Goal: Transaction & Acquisition: Book appointment/travel/reservation

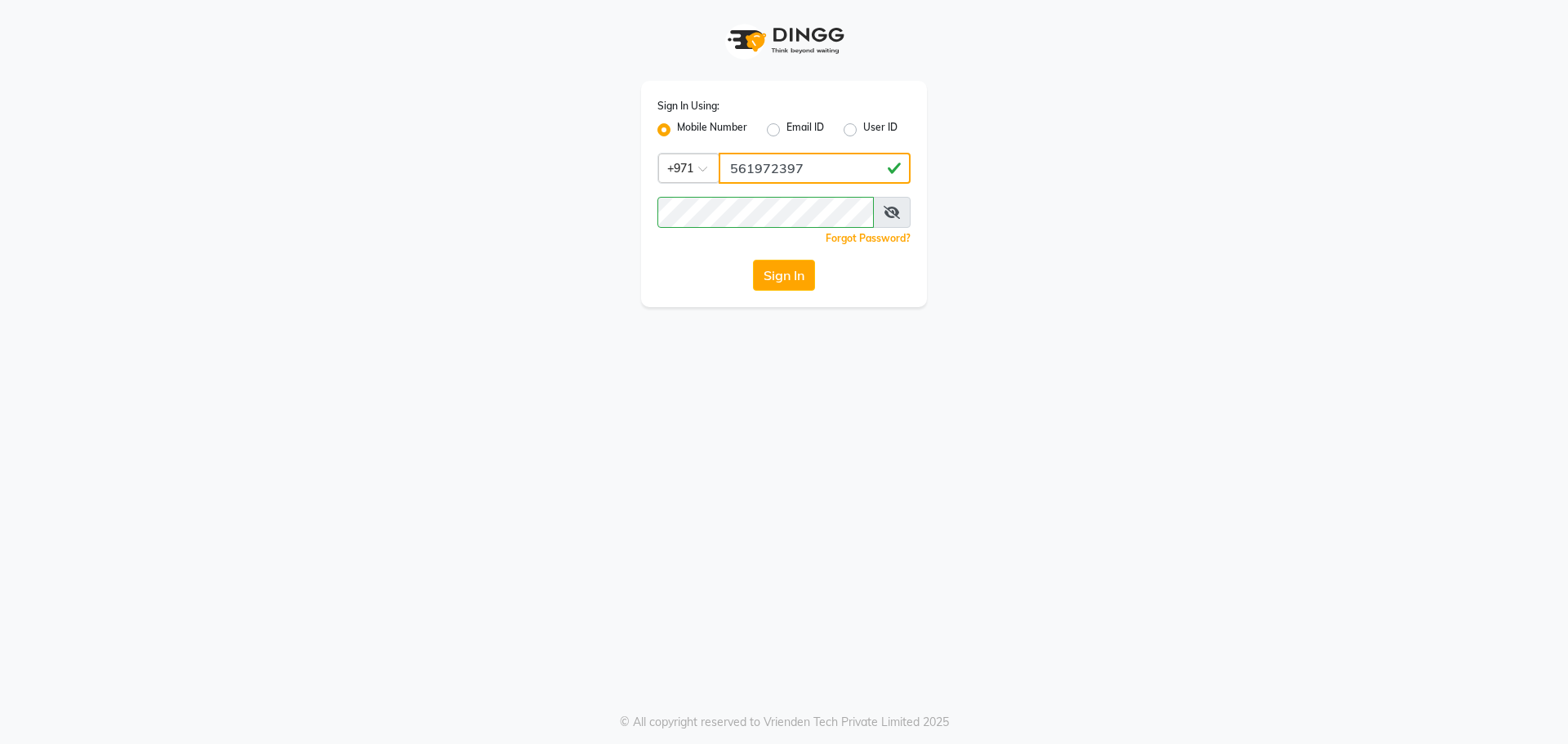
click at [766, 178] on input "561972397" at bounding box center [815, 169] width 192 height 31
click at [810, 172] on input "561972397" at bounding box center [815, 169] width 192 height 31
type input "561989947"
click at [786, 277] on button "Sign In" at bounding box center [784, 276] width 62 height 31
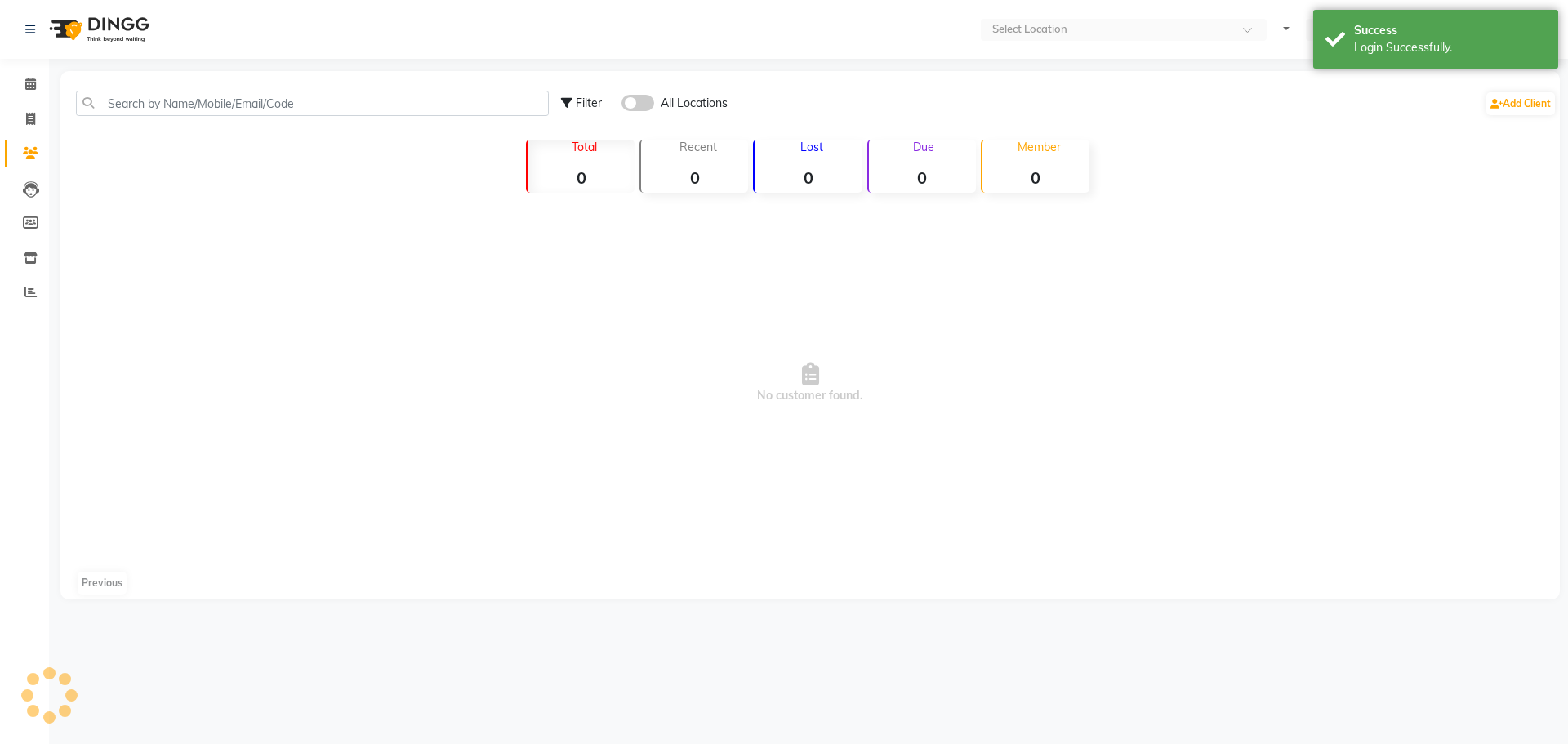
select select "en"
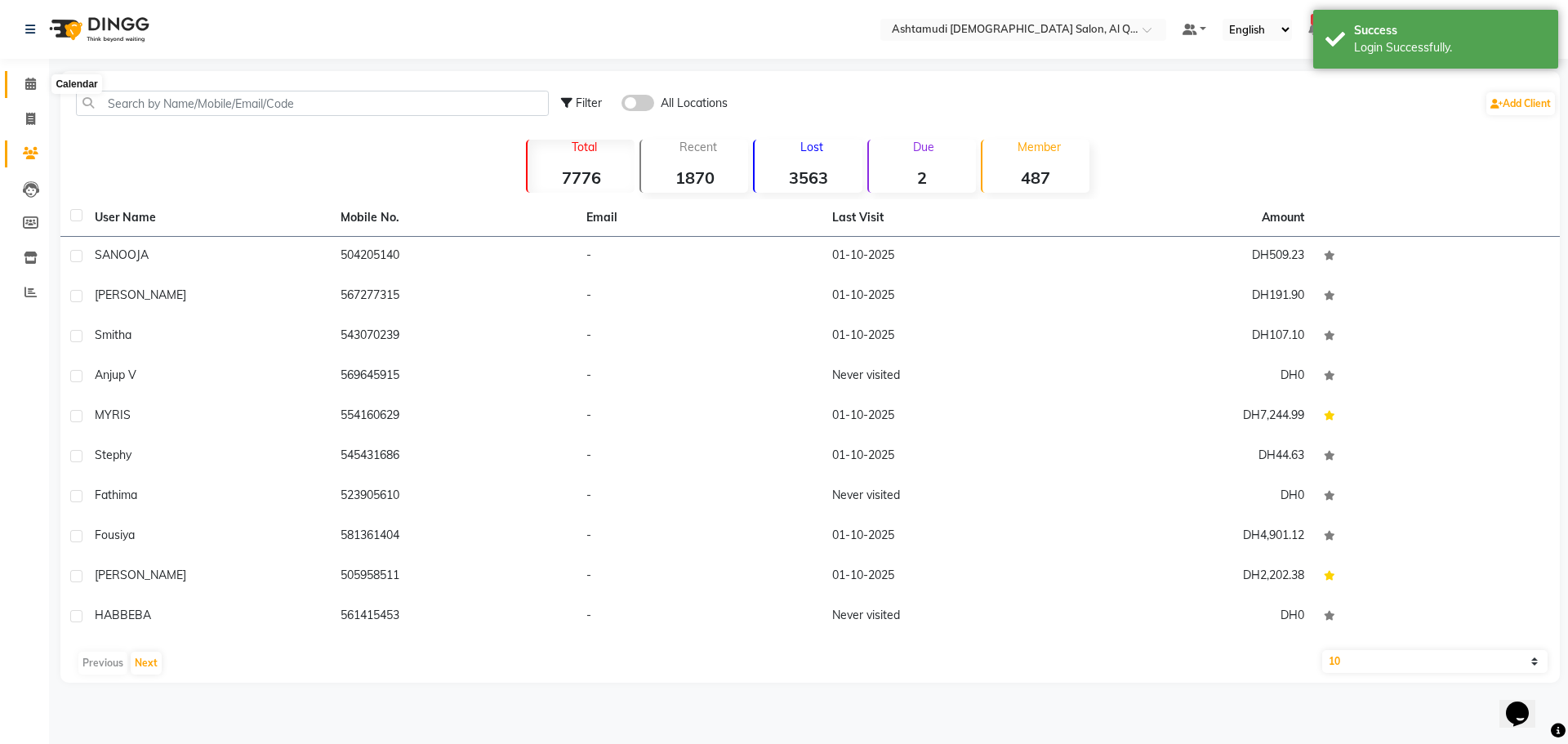
click at [26, 79] on icon at bounding box center [30, 84] width 10 height 12
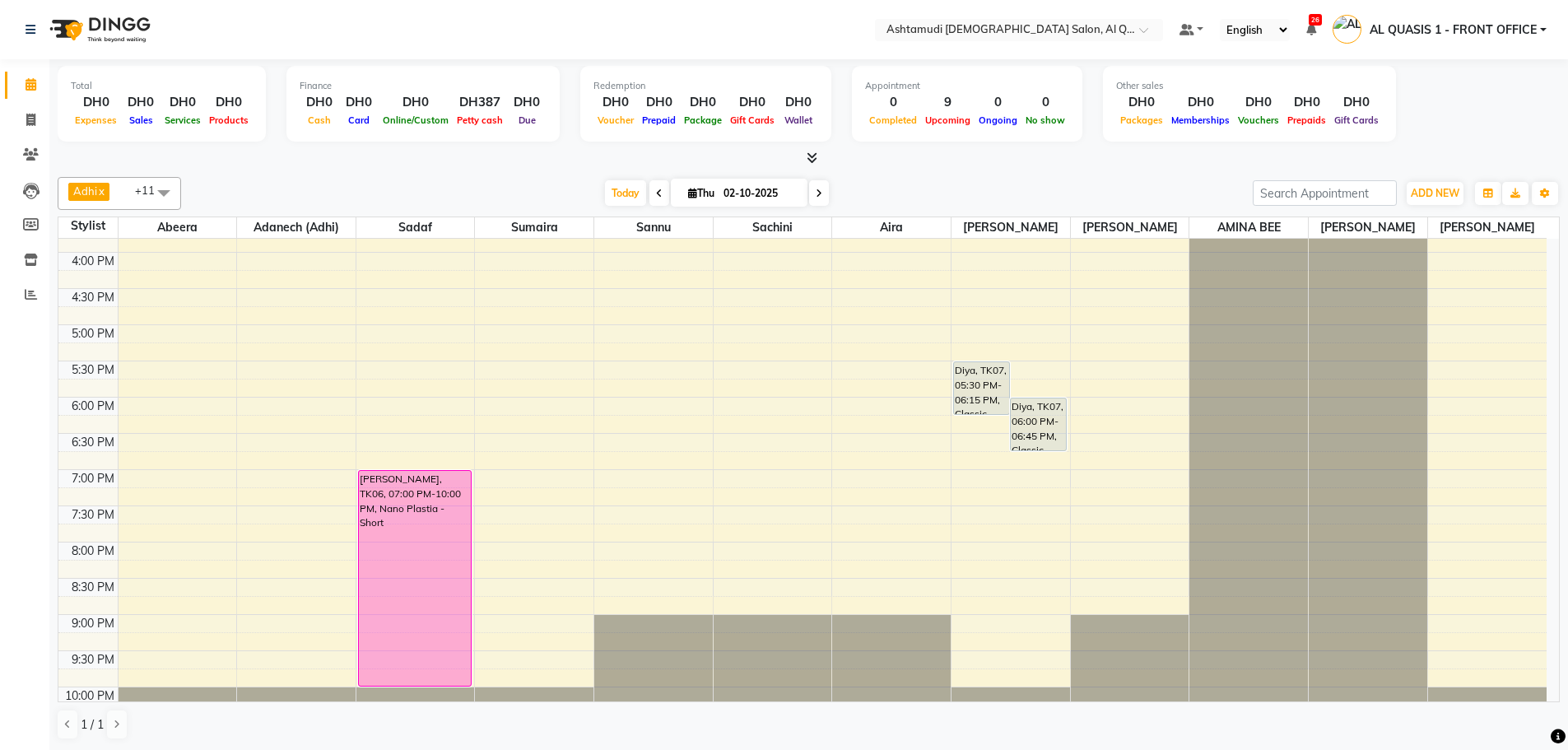
scroll to position [403, 0]
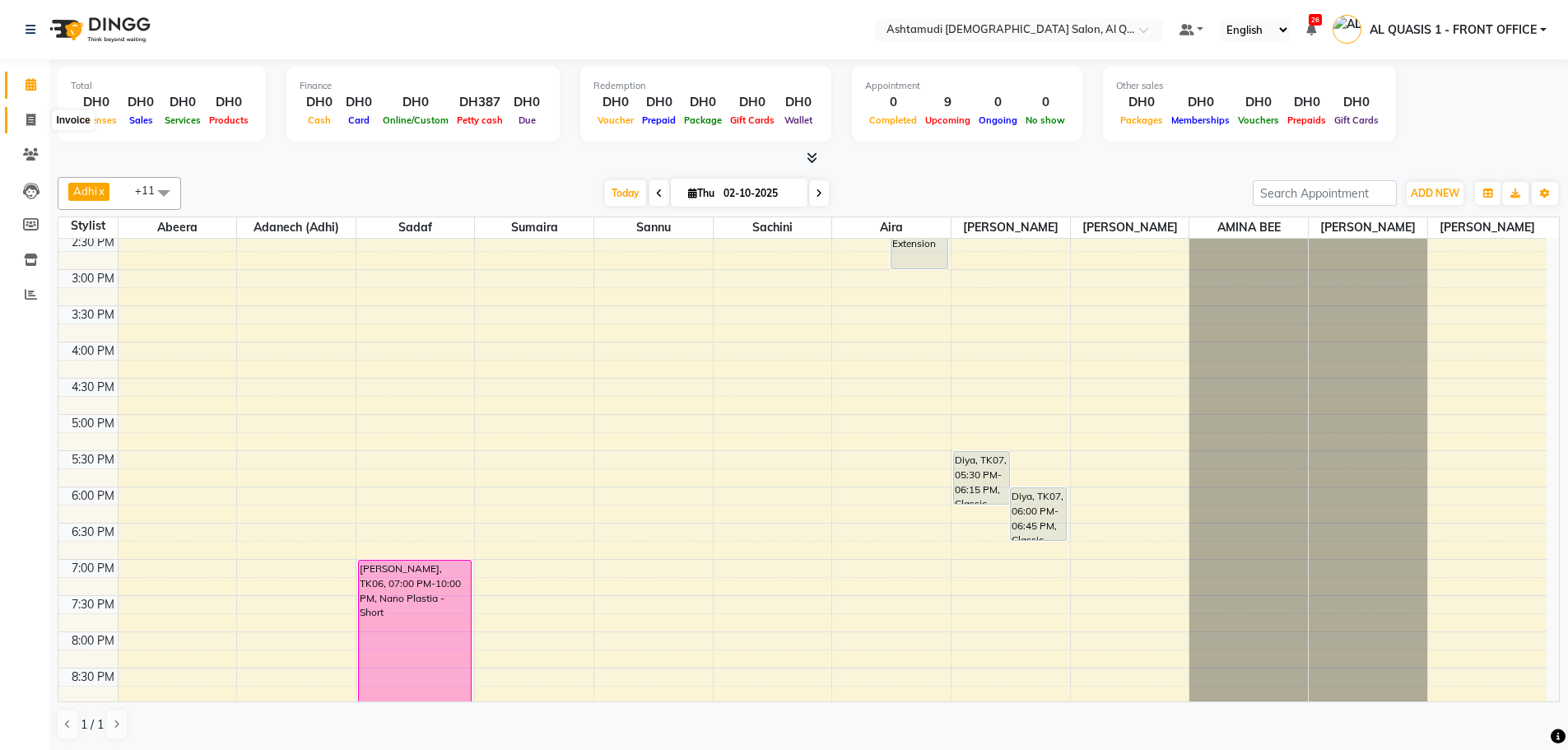
click at [30, 122] on icon at bounding box center [30, 119] width 9 height 12
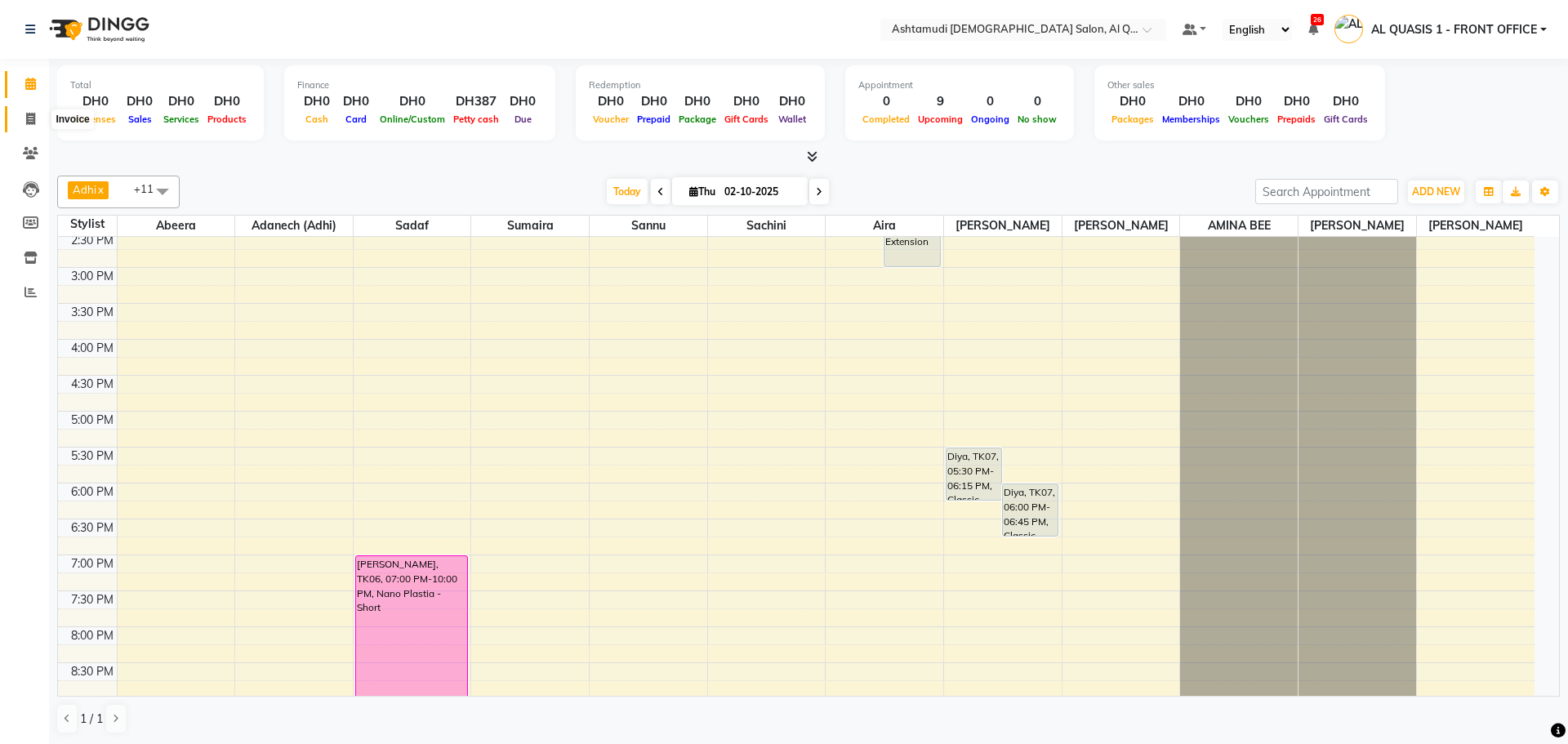
select select "service"
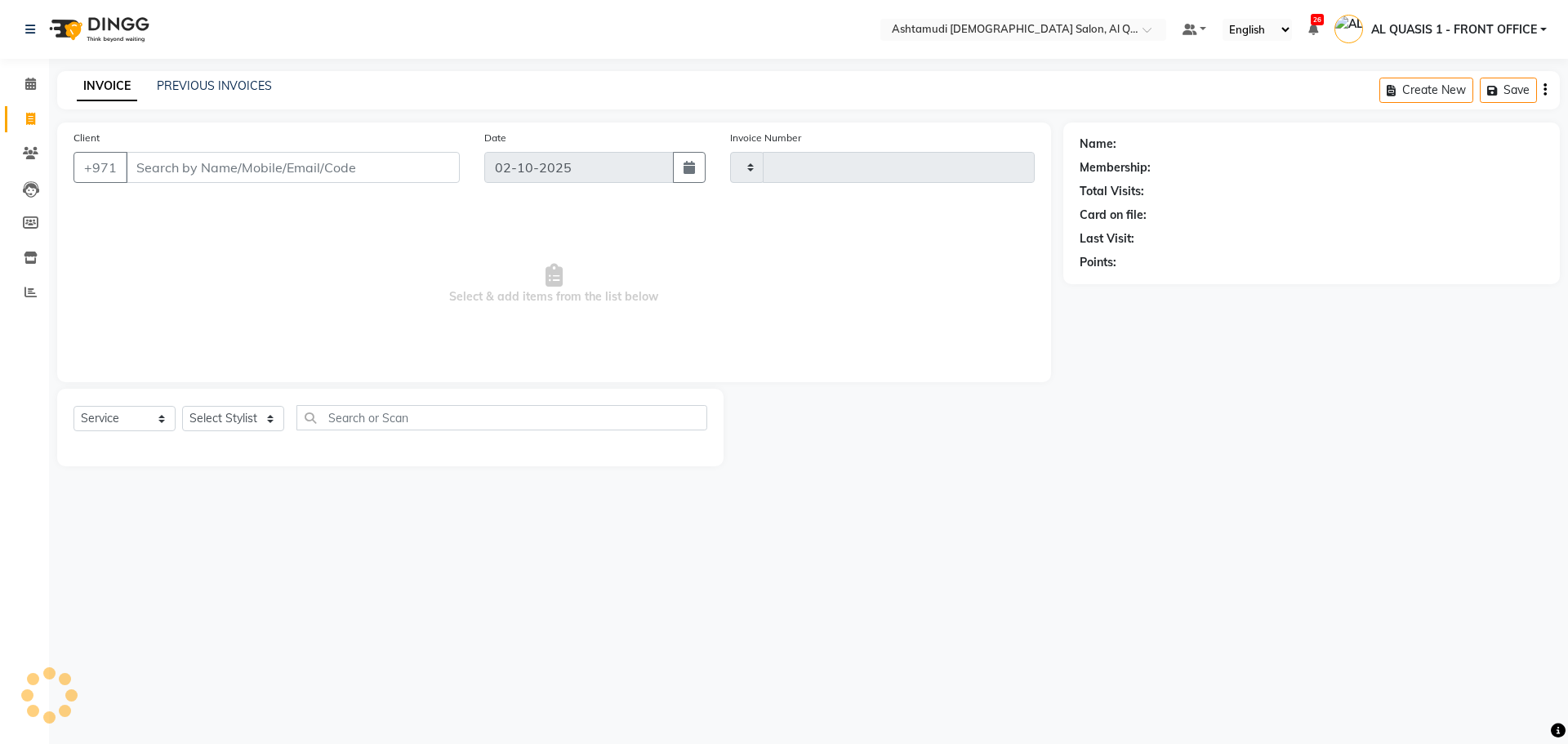
type input "7560"
select select "6848"
click at [29, 84] on icon at bounding box center [30, 84] width 10 height 12
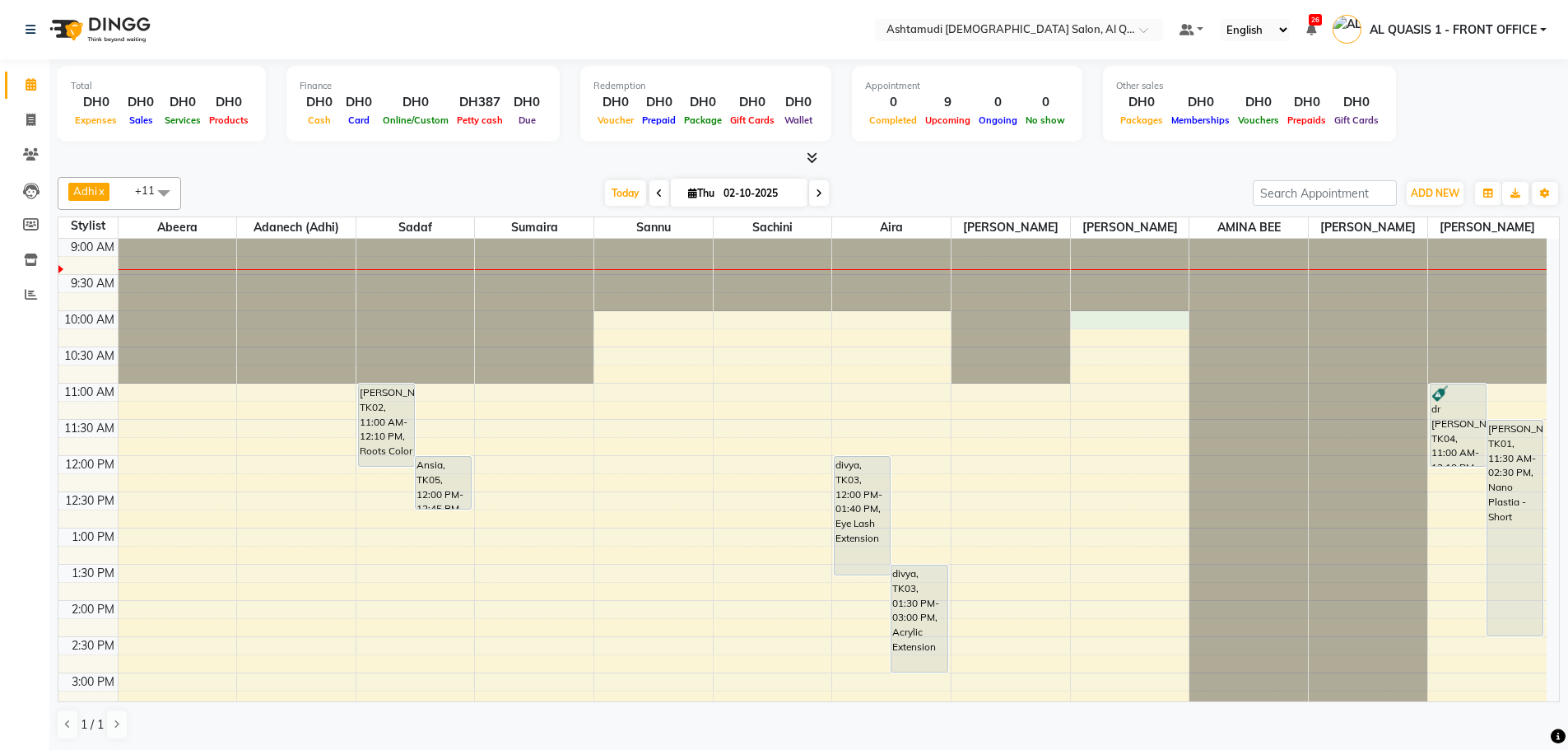
click at [1148, 336] on div "9:00 AM 9:30 AM 10:00 AM 10:30 AM 11:00 AM 11:30 AM 12:00 PM 12:30 PM 1:00 PM 1…" at bounding box center [802, 745] width 1489 height 1013
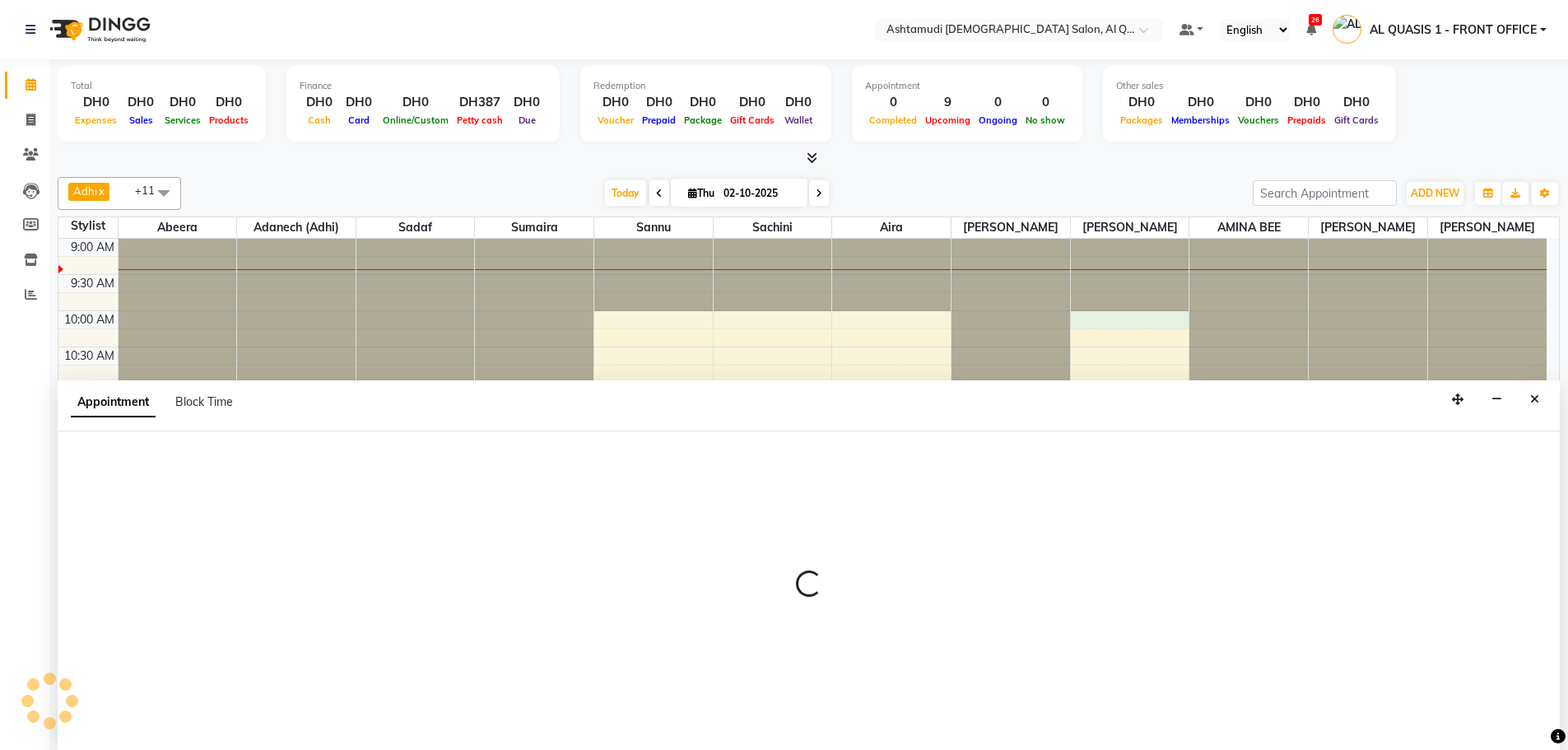
scroll to position [1, 0]
select select "87644"
select select "600"
select select "tentative"
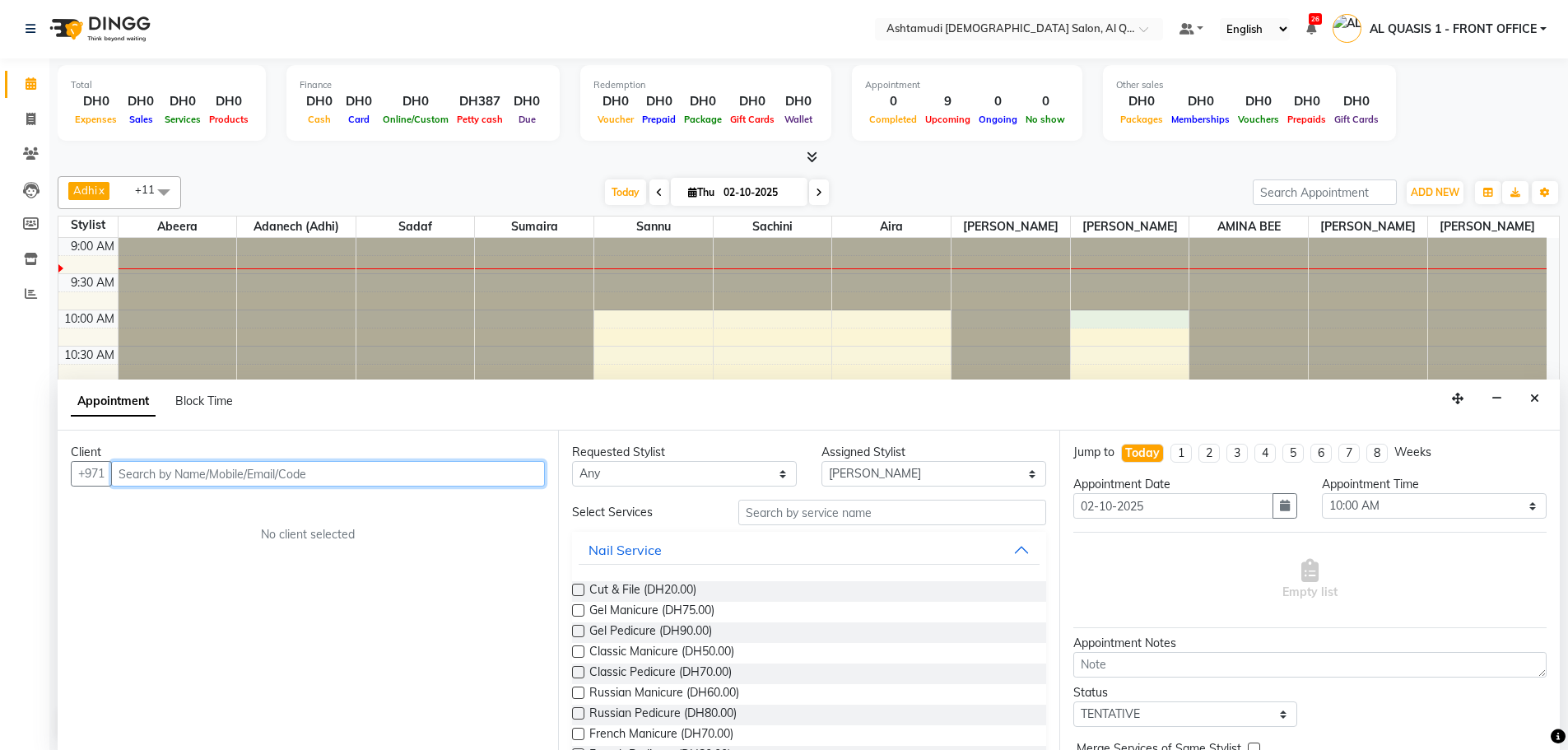
drag, startPoint x: 213, startPoint y: 480, endPoint x: 263, endPoint y: 473, distance: 50.5
click at [226, 486] on input "text" at bounding box center [328, 473] width 434 height 25
paste input "55 463 9409"
click at [159, 470] on input "55 463 9409" at bounding box center [294, 473] width 366 height 25
click at [138, 476] on input "55 4639409" at bounding box center [294, 473] width 366 height 25
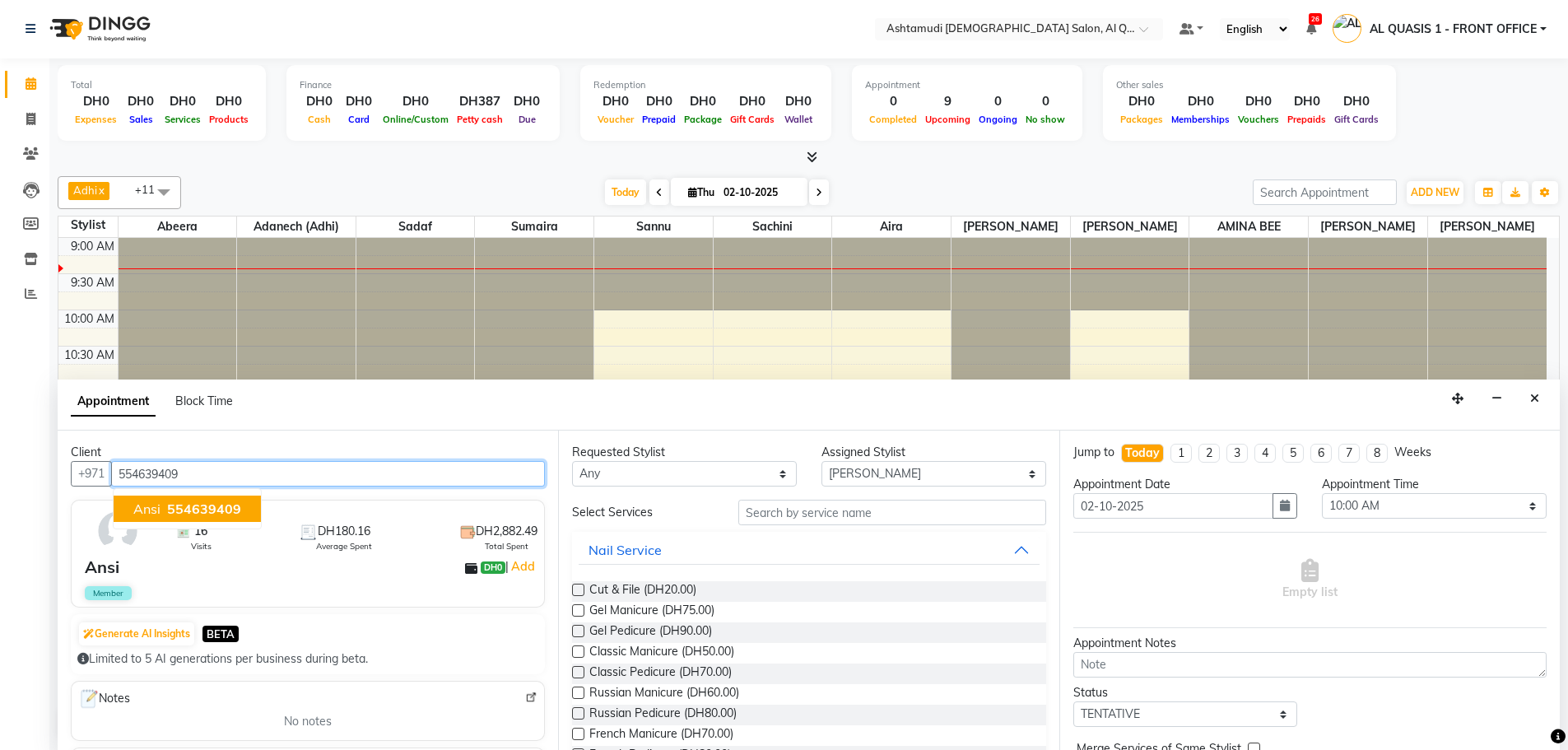
type input "554639409"
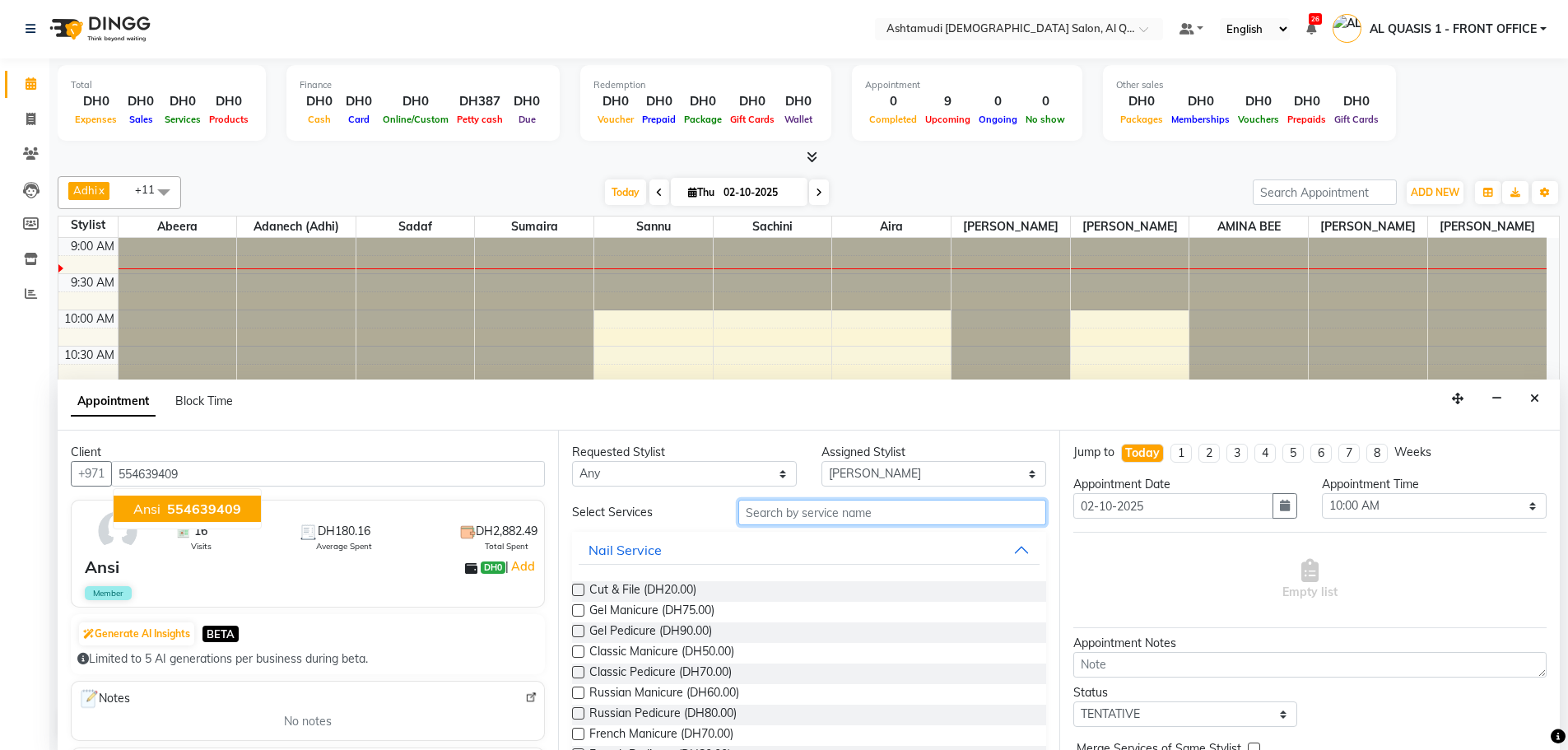
click at [786, 519] on input "text" at bounding box center [892, 512] width 308 height 25
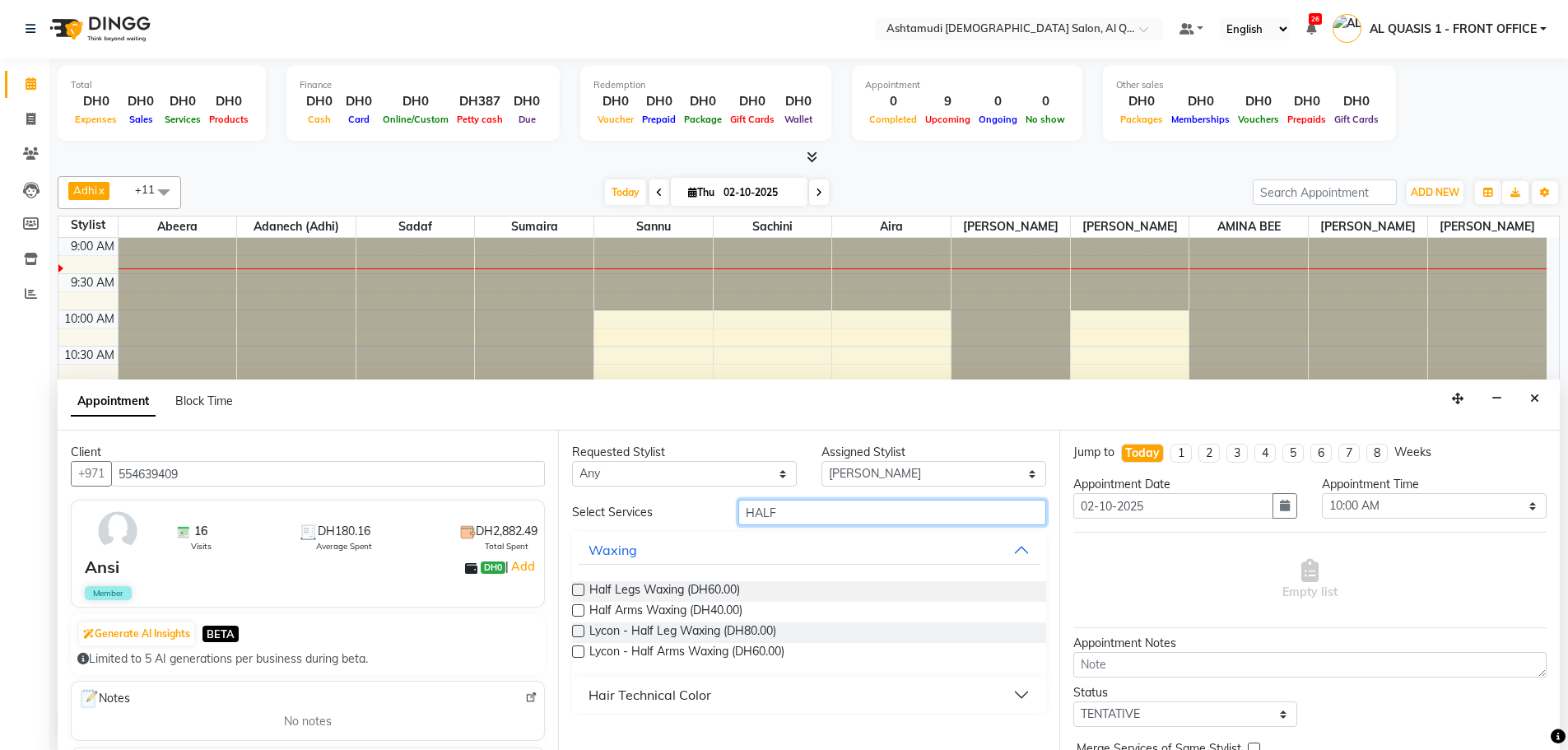
type input "HALF"
click at [576, 586] on label at bounding box center [578, 590] width 12 height 12
click at [576, 586] on input "checkbox" at bounding box center [578, 591] width 10 height 10
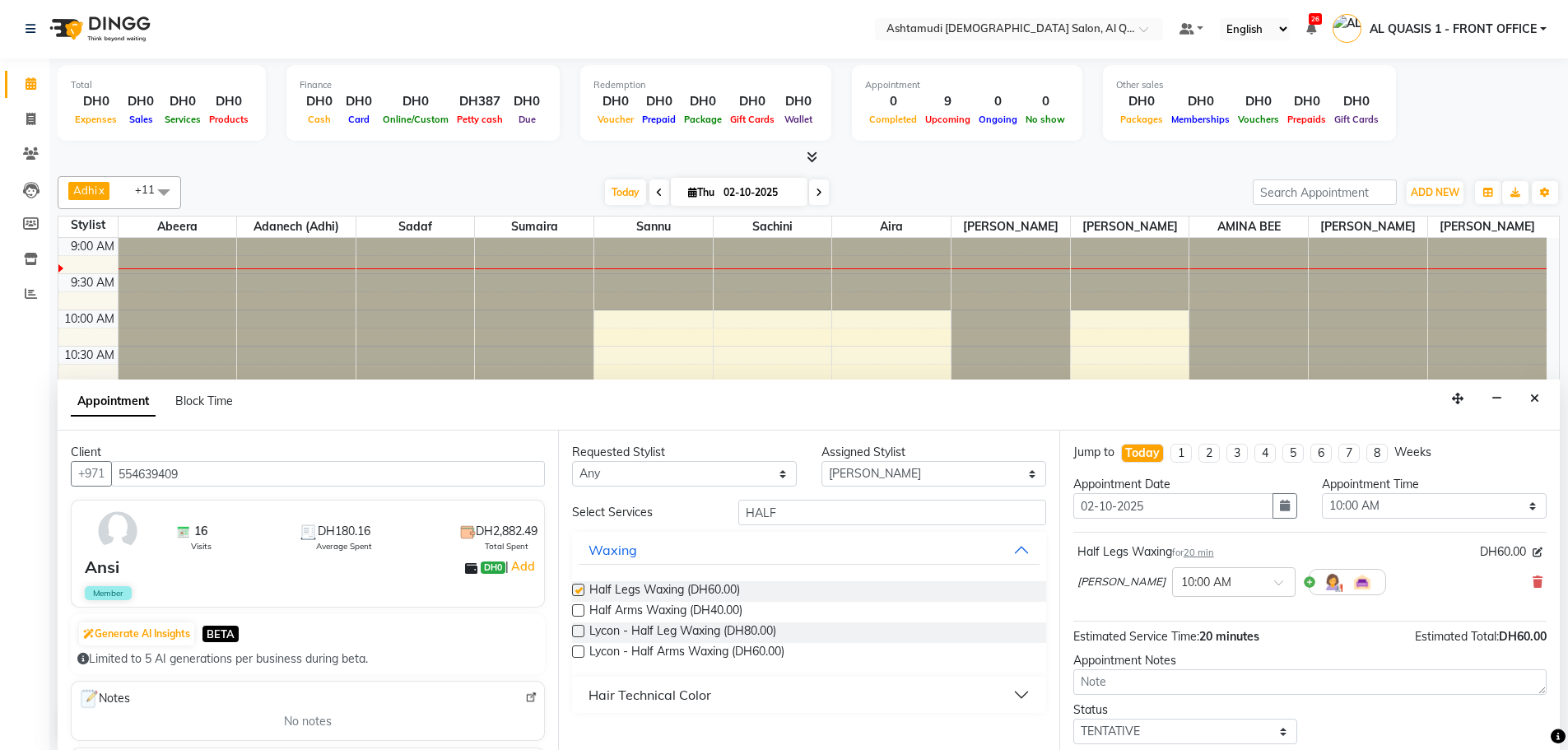
checkbox input "false"
click at [833, 517] on input "HALF" at bounding box center [892, 512] width 308 height 25
type input "H"
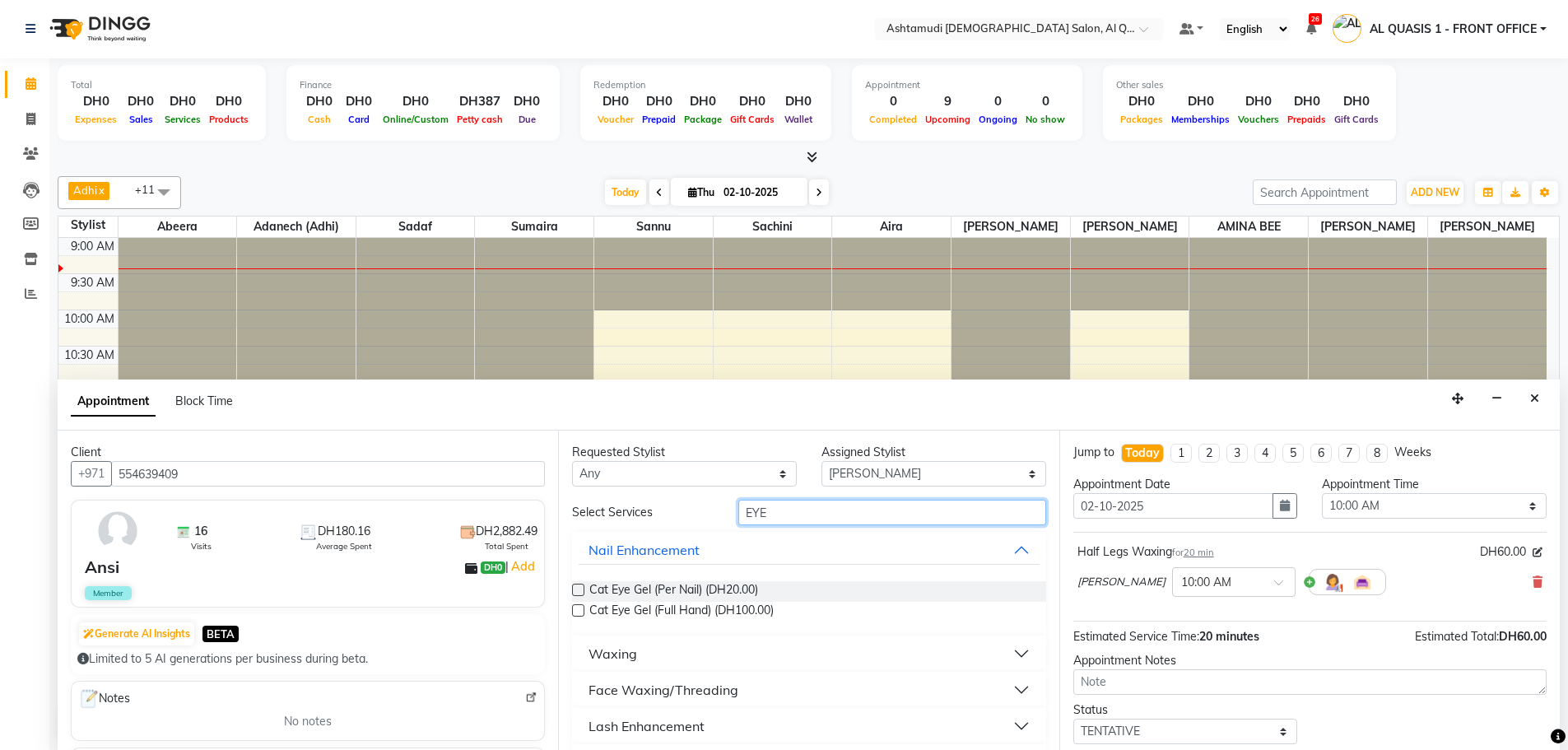
type input "EYE"
click at [997, 683] on button "Face Waxing/Threading" at bounding box center [808, 690] width 460 height 30
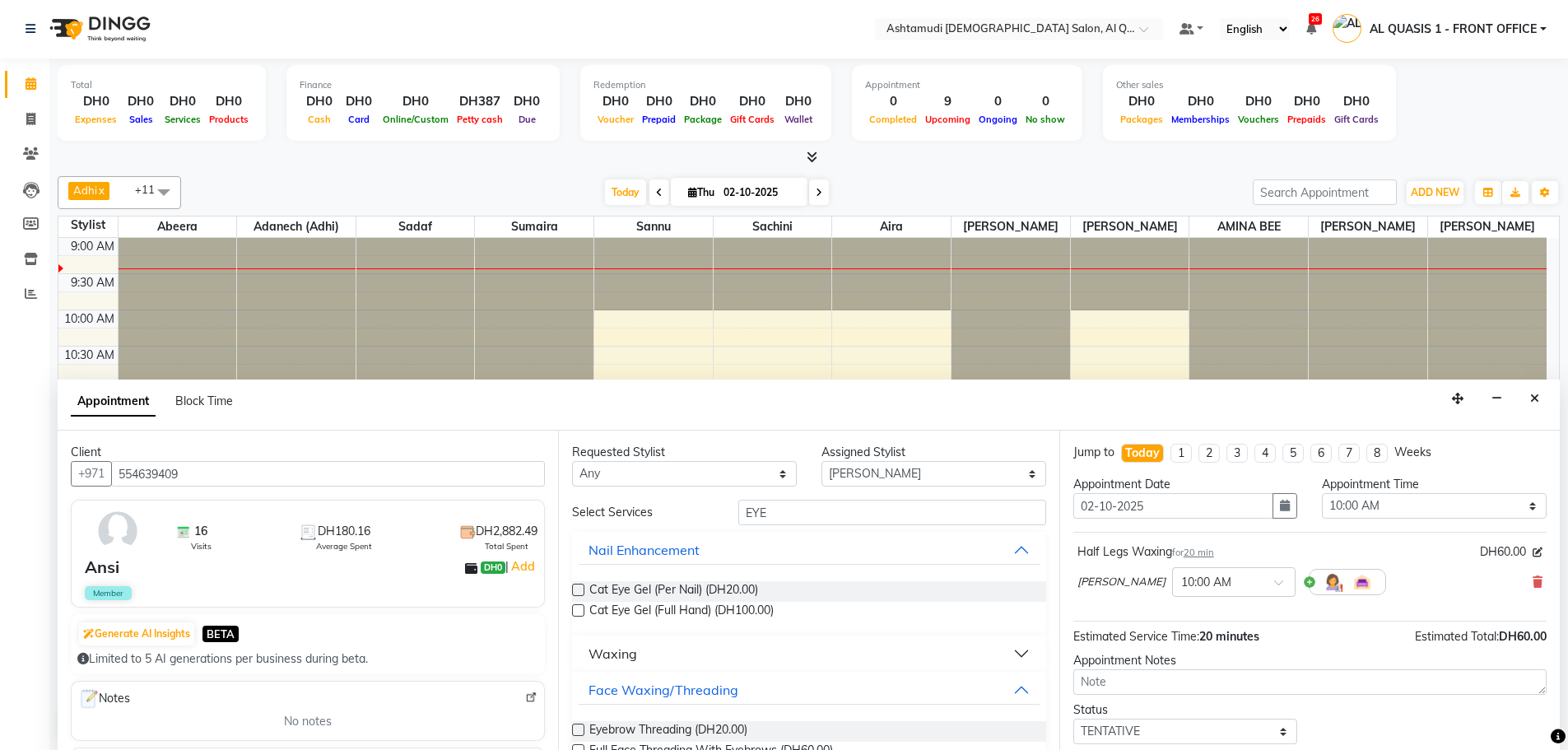
click at [578, 727] on label at bounding box center [578, 730] width 12 height 12
click at [578, 727] on input "checkbox" at bounding box center [578, 732] width 10 height 10
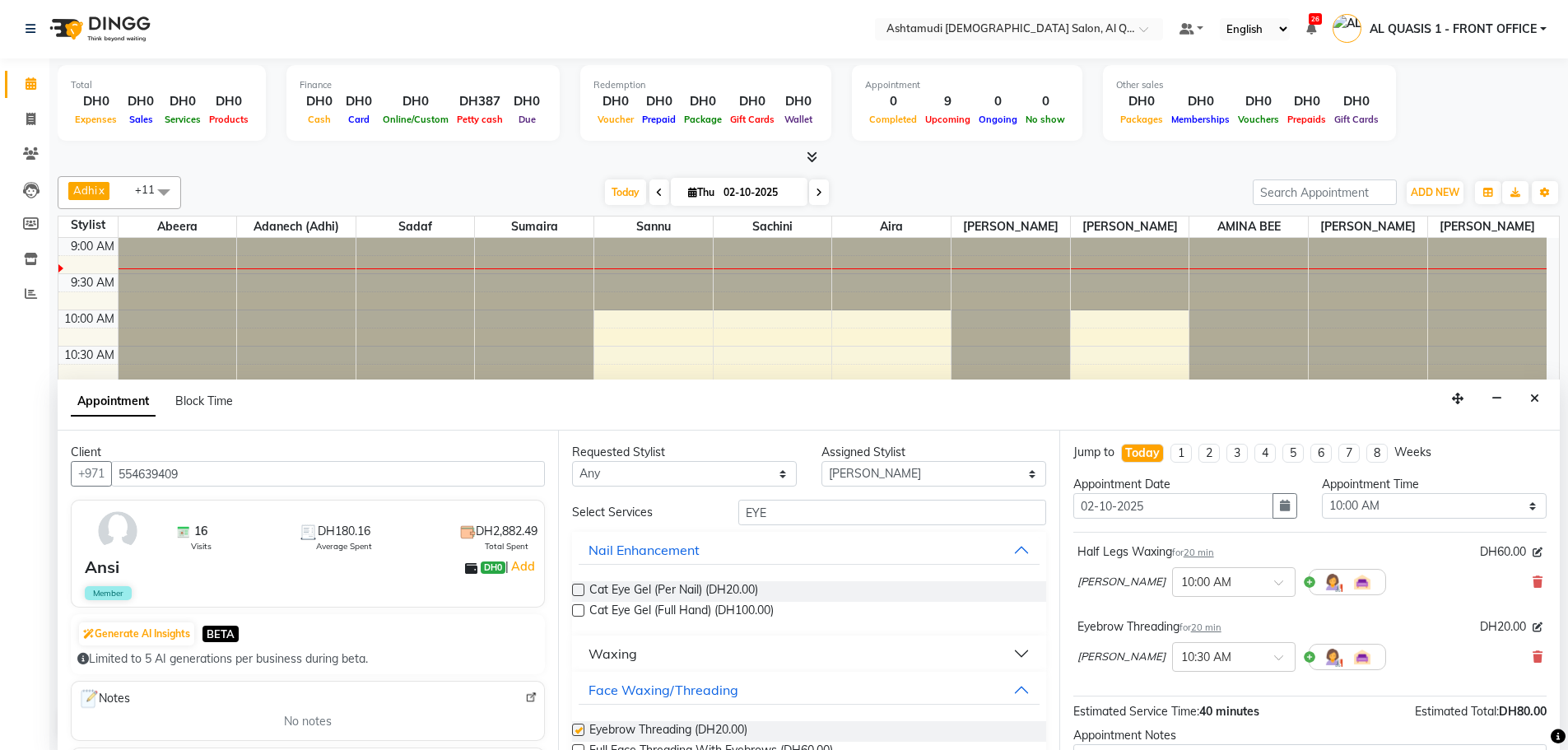
checkbox input "false"
click at [774, 510] on input "EYE" at bounding box center [892, 512] width 308 height 25
type input "E"
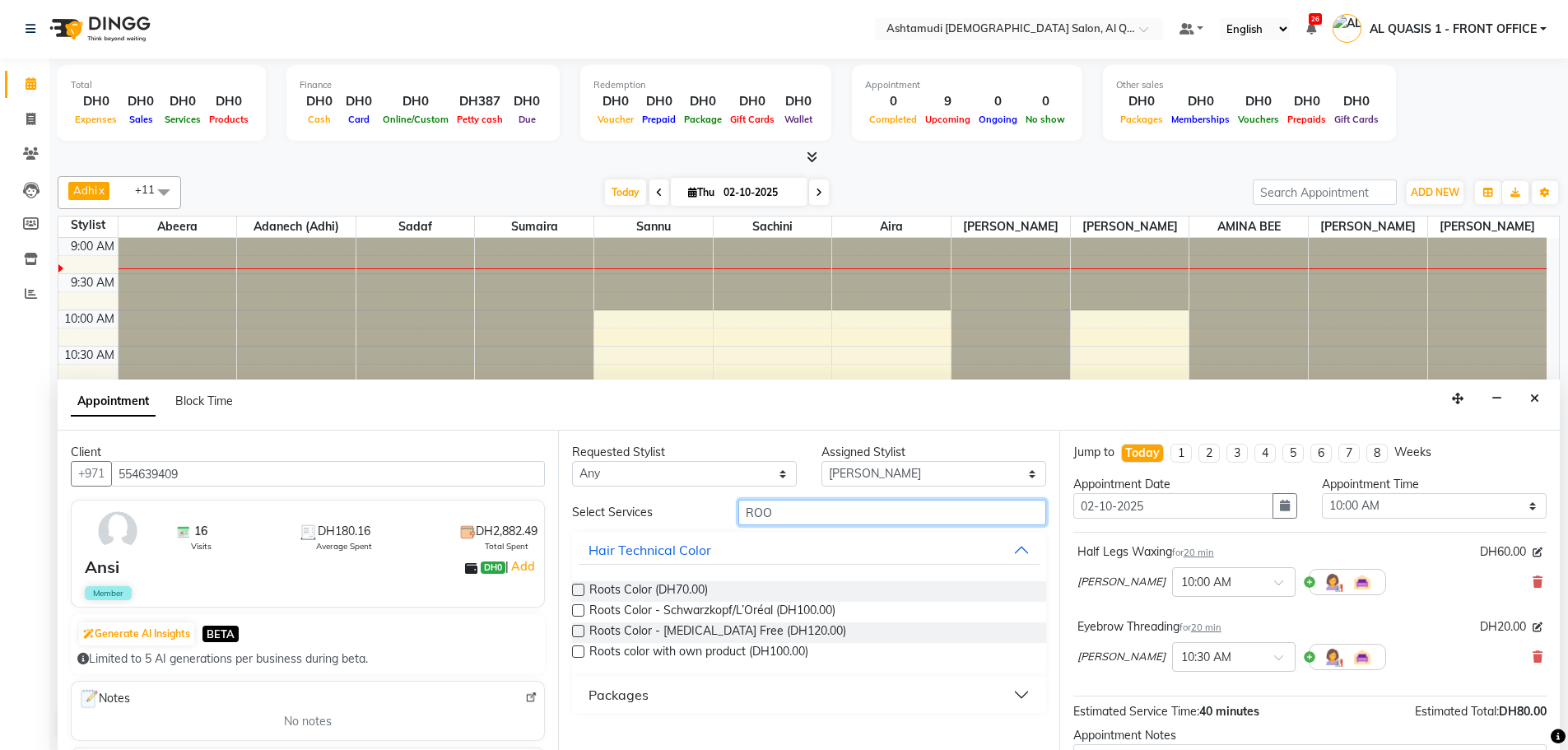
type input "ROO"
click at [579, 629] on label at bounding box center [578, 631] width 12 height 12
click at [579, 629] on input "checkbox" at bounding box center [578, 632] width 10 height 10
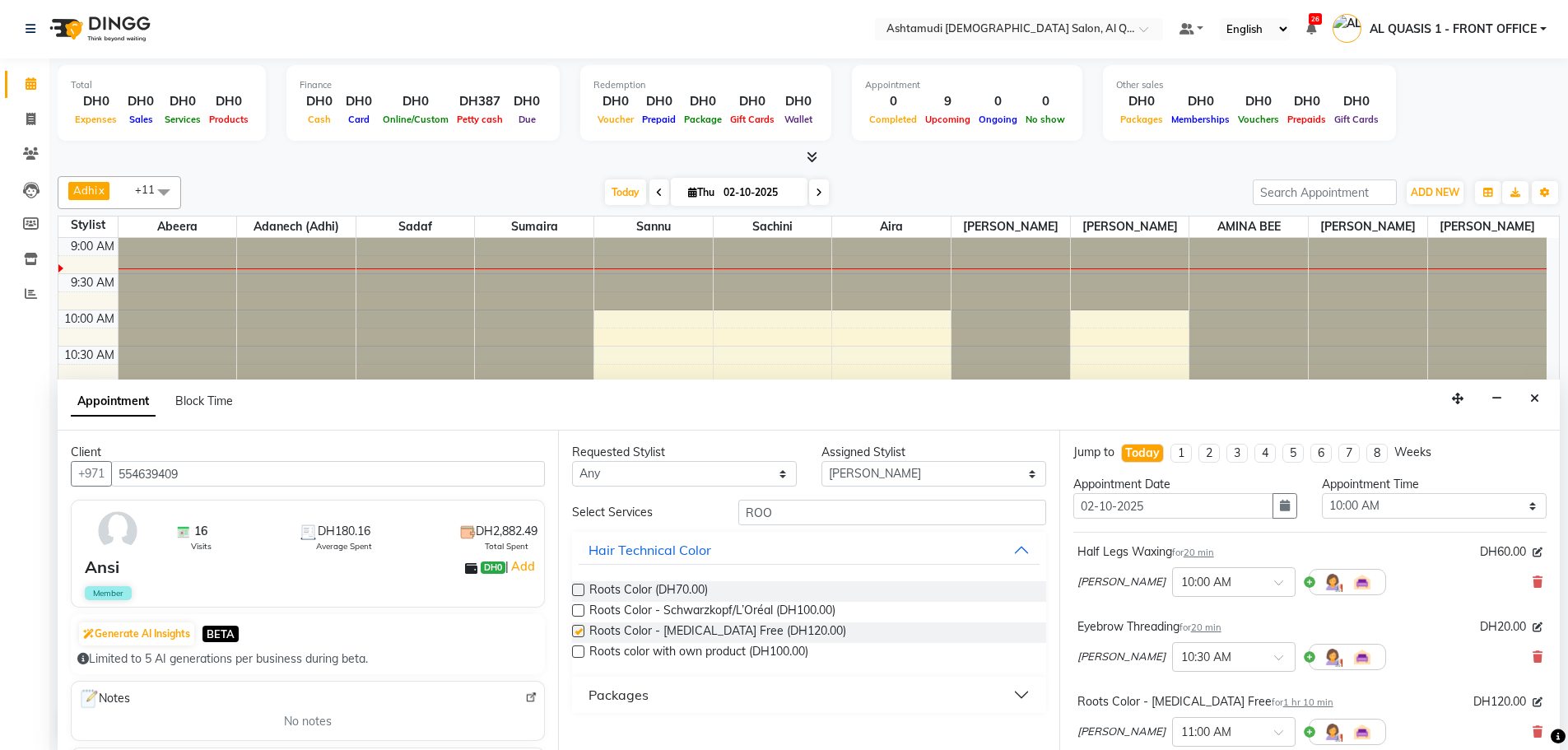
checkbox input "false"
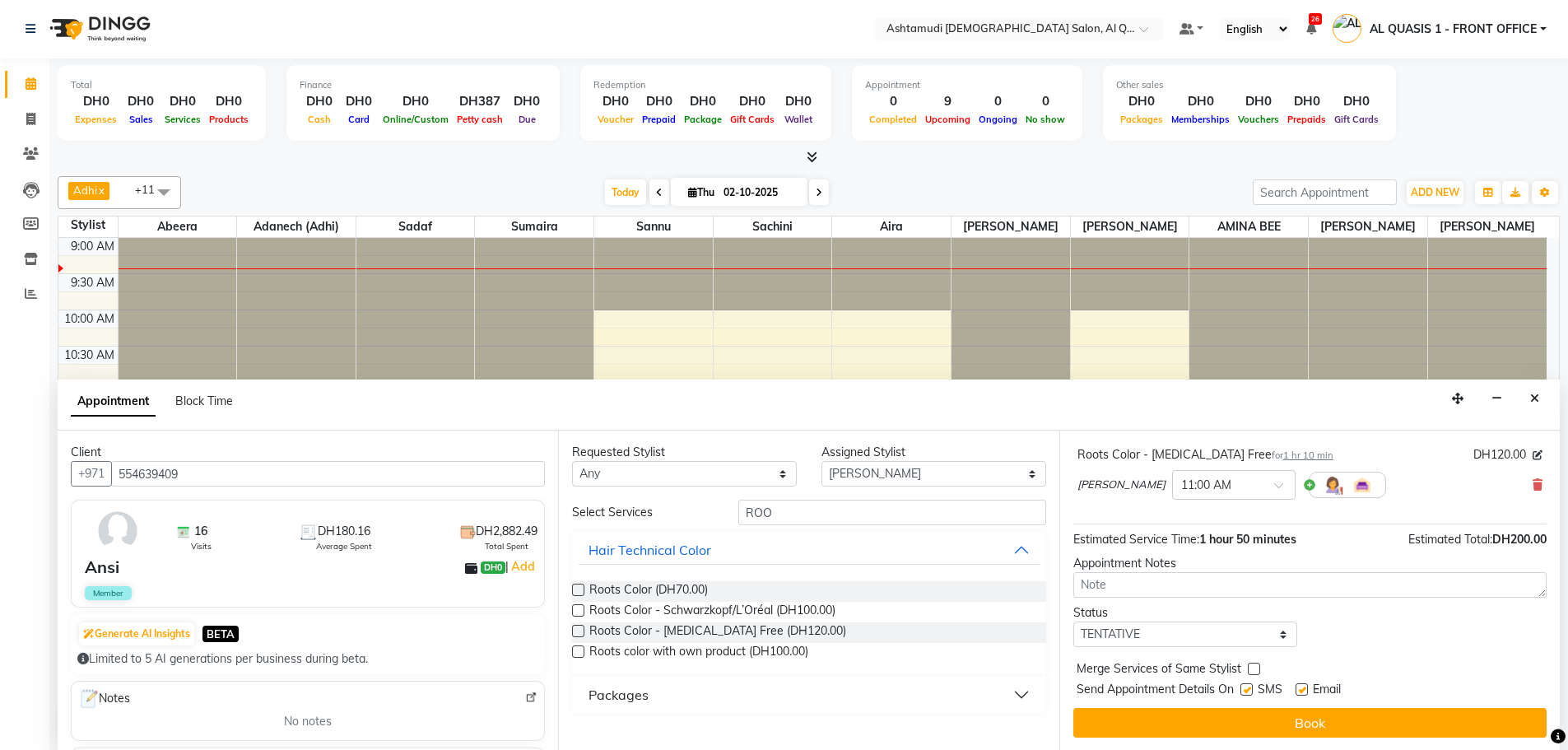
scroll to position [247, 0]
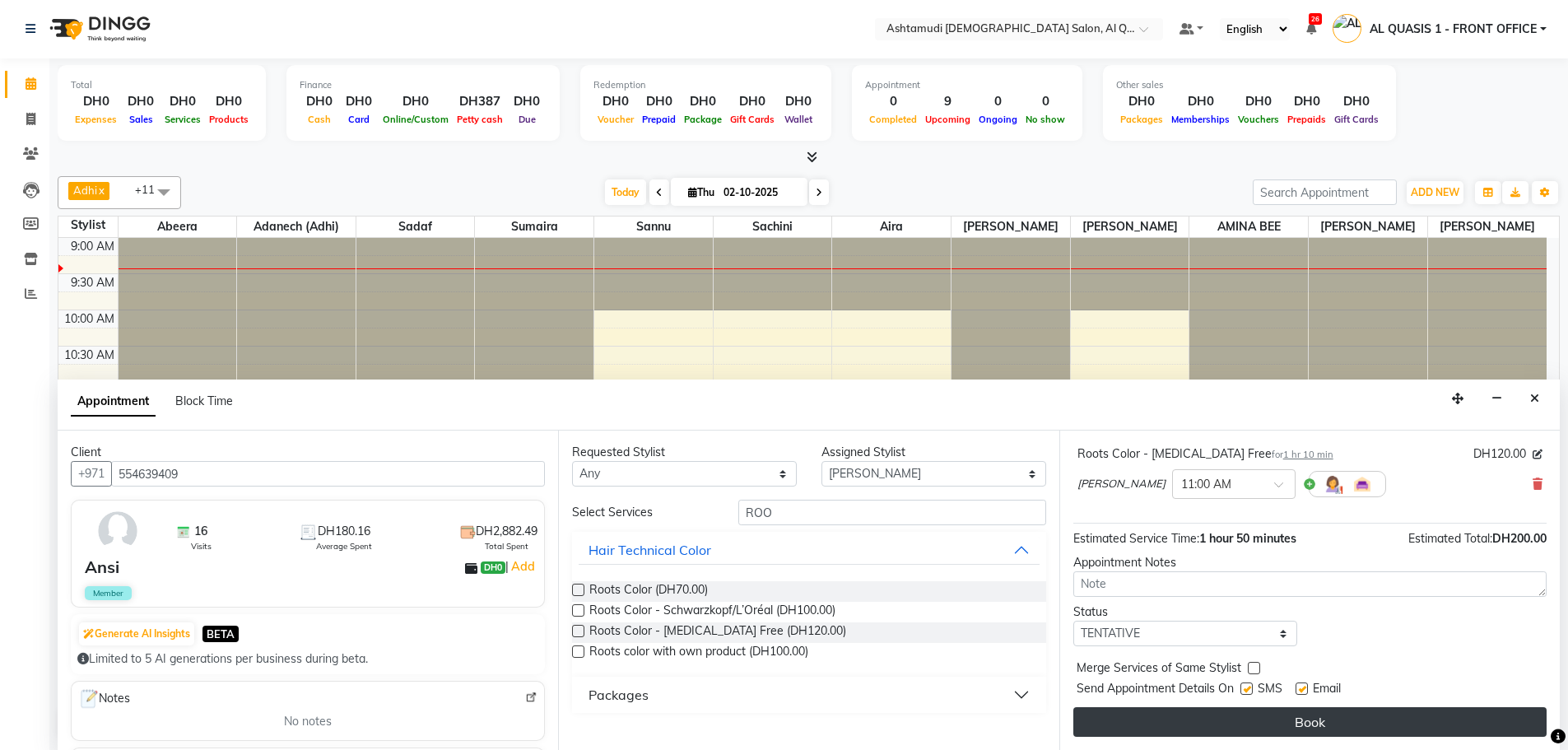
click at [1162, 720] on button "Book" at bounding box center [1309, 722] width 473 height 30
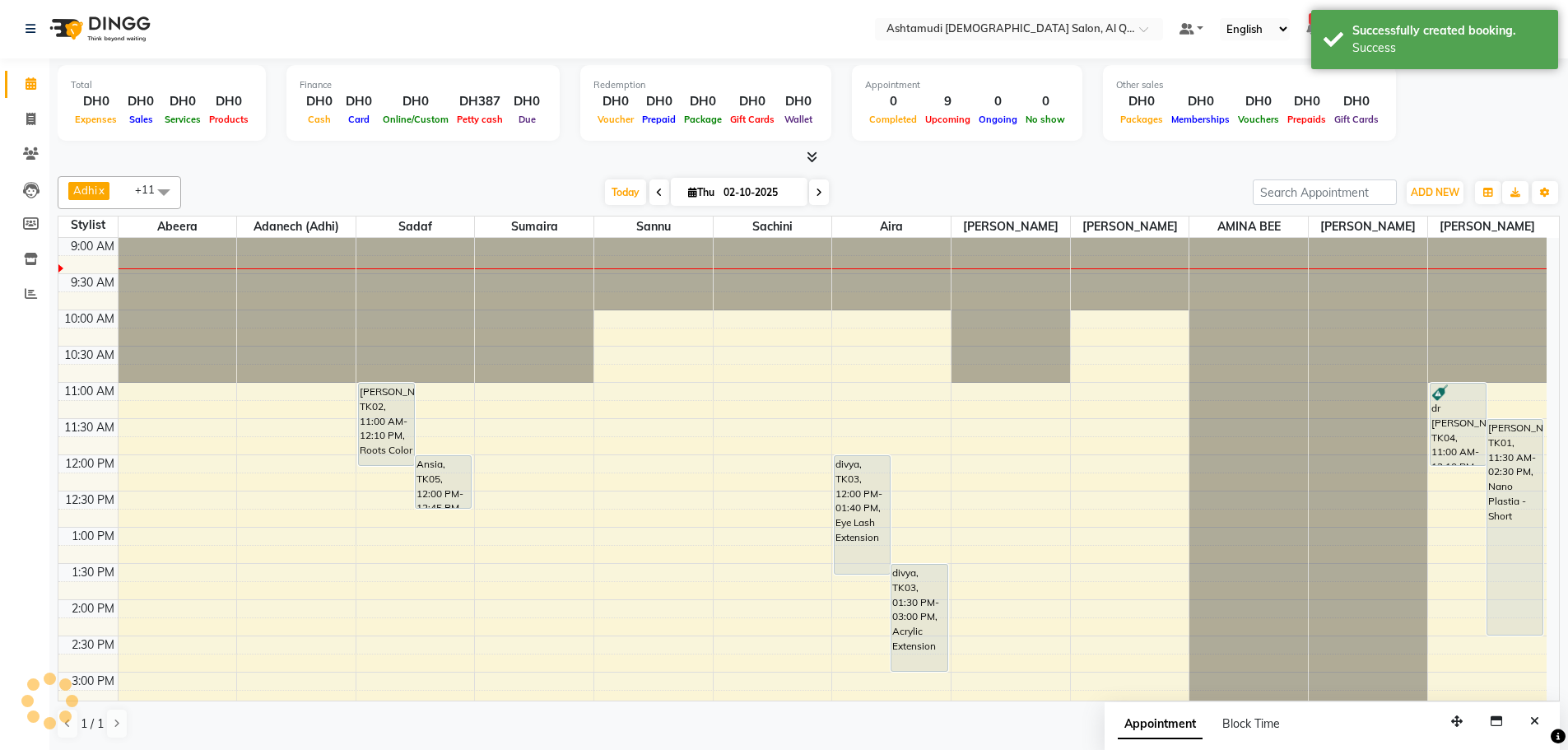
scroll to position [0, 0]
